Goal: Task Accomplishment & Management: Use online tool/utility

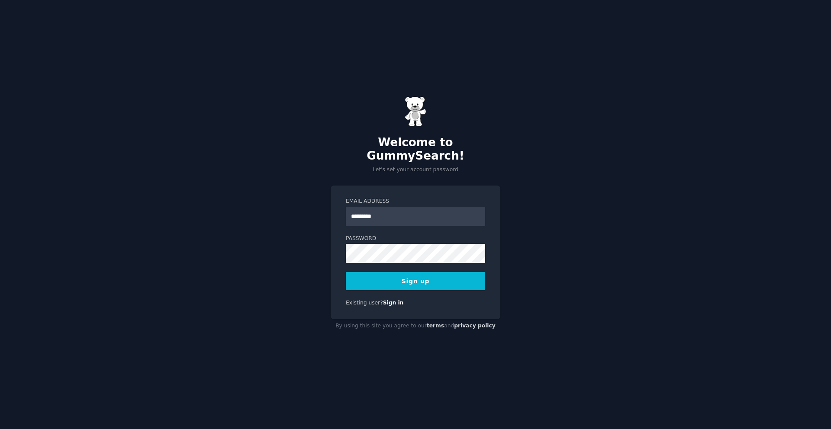
type input "**********"
click at [346, 272] on button "Sign up" at bounding box center [415, 281] width 139 height 18
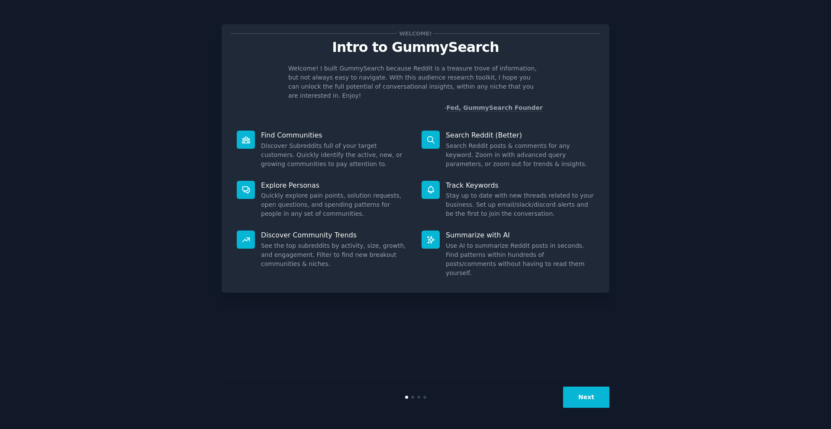
click at [590, 399] on button "Next" at bounding box center [586, 397] width 46 height 21
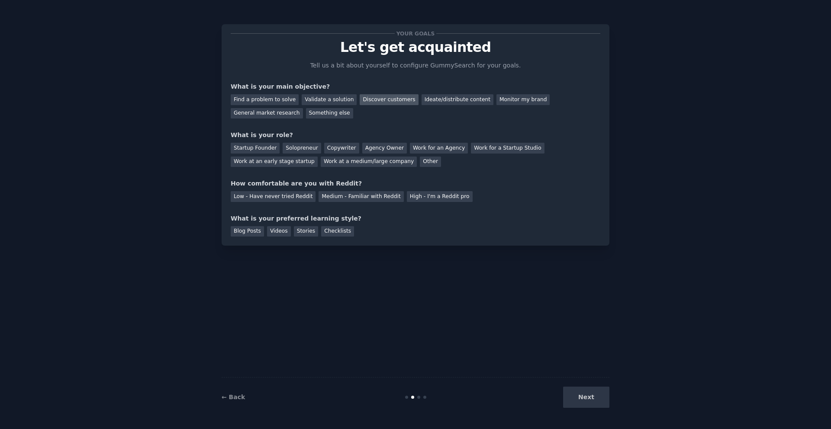
click at [371, 98] on div "Discover customers" at bounding box center [389, 99] width 58 height 11
click at [510, 102] on div "Monitor my brand" at bounding box center [522, 99] width 53 height 11
click at [379, 96] on div "Discover customers" at bounding box center [389, 99] width 58 height 11
click at [307, 146] on div "Solopreneur" at bounding box center [302, 148] width 38 height 11
click at [261, 148] on div "Startup Founder" at bounding box center [255, 148] width 49 height 11
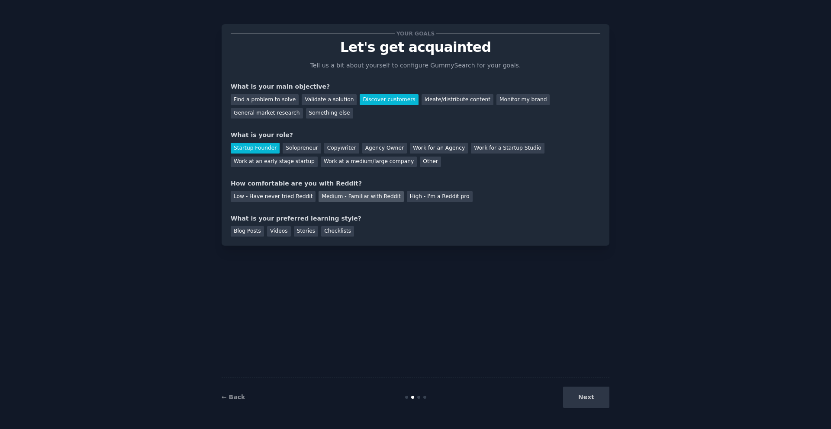
click at [358, 196] on div "Medium - Familiar with Reddit" at bounding box center [361, 196] width 85 height 11
click at [243, 231] on div "Blog Posts" at bounding box center [247, 231] width 33 height 11
click at [311, 230] on div "Stories" at bounding box center [306, 231] width 24 height 11
click at [244, 230] on div "Blog Posts" at bounding box center [247, 231] width 33 height 11
click at [593, 405] on button "Next" at bounding box center [586, 397] width 46 height 21
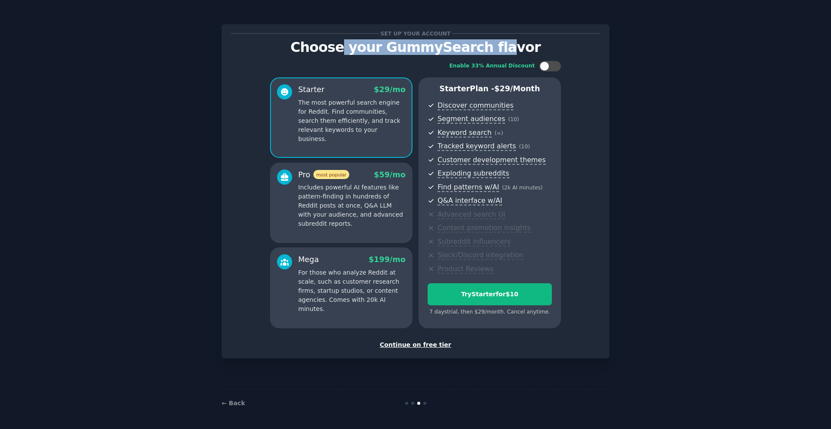
drag, startPoint x: 504, startPoint y: 48, endPoint x: 354, endPoint y: 46, distance: 150.2
click at [354, 46] on p "Choose your GummySearch flavor" at bounding box center [416, 47] width 370 height 15
click at [406, 345] on div "Continue on free tier" at bounding box center [416, 345] width 370 height 9
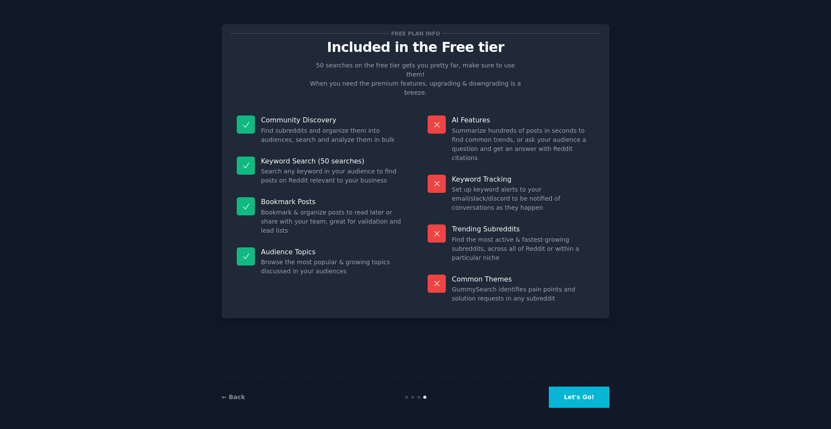
click at [568, 400] on button "Let's Go!" at bounding box center [579, 397] width 61 height 21
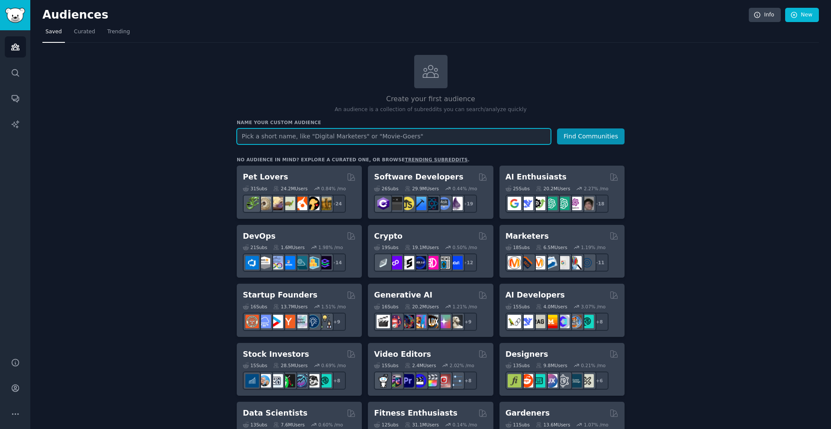
click at [386, 135] on input "text" at bounding box center [394, 137] width 314 height 16
type input "linkedin"
click at [612, 138] on button "Find Communities" at bounding box center [591, 137] width 68 height 16
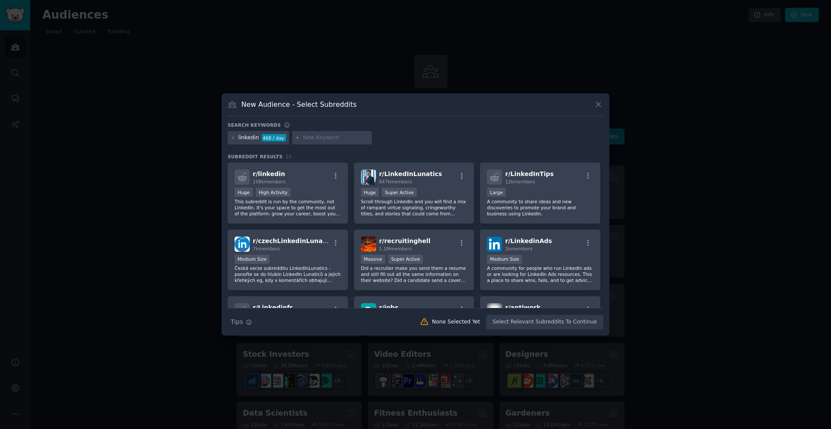
click at [597, 100] on icon at bounding box center [598, 104] width 9 height 9
